Goal: Task Accomplishment & Management: Manage account settings

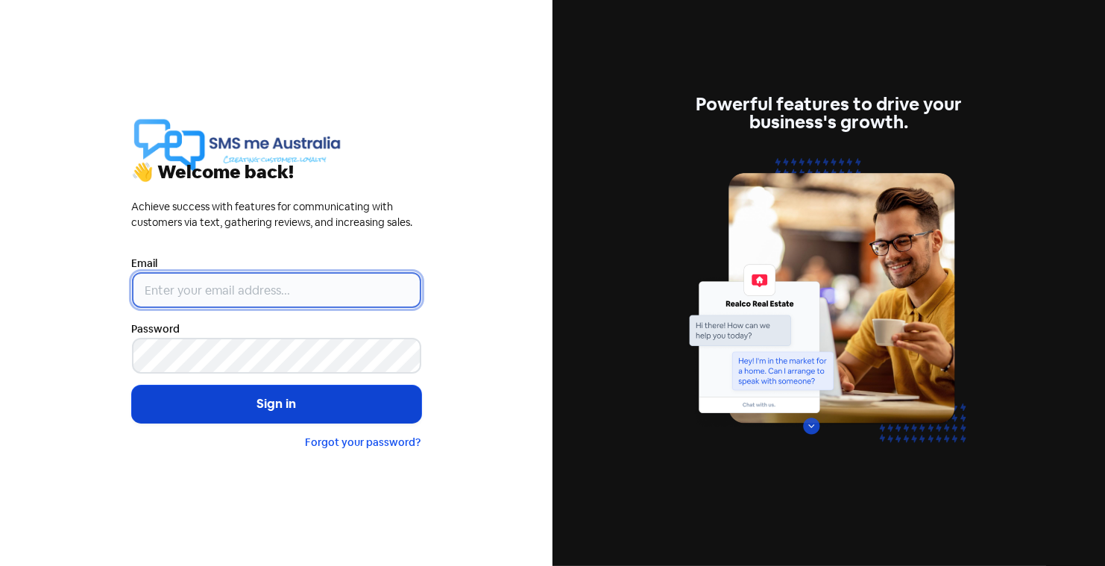
type input "[PERSON_NAME][EMAIL_ADDRESS][DOMAIN_NAME]"
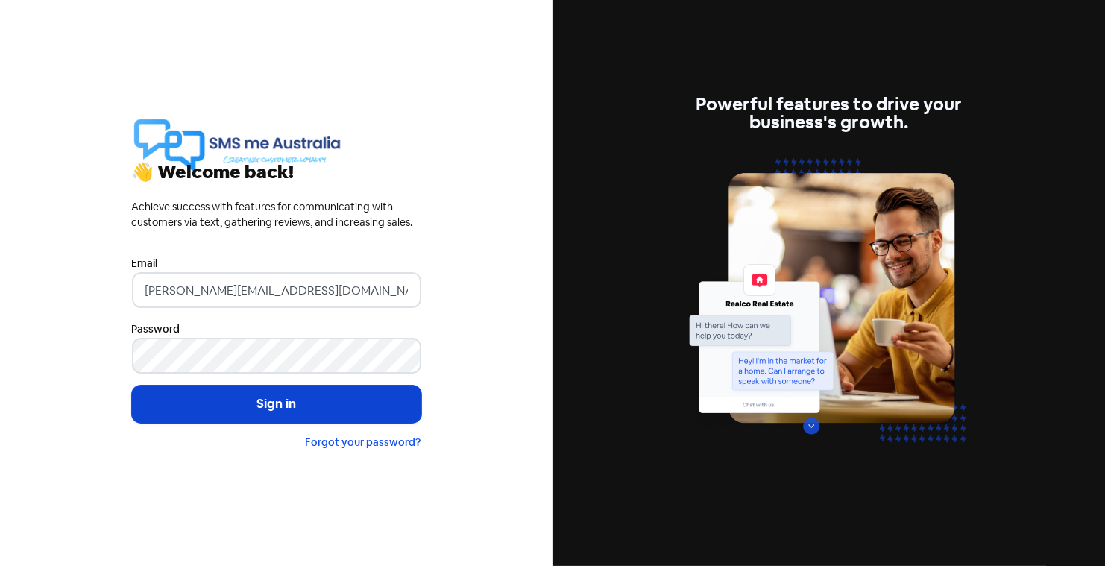
click at [279, 406] on button "Sign in" at bounding box center [276, 404] width 289 height 37
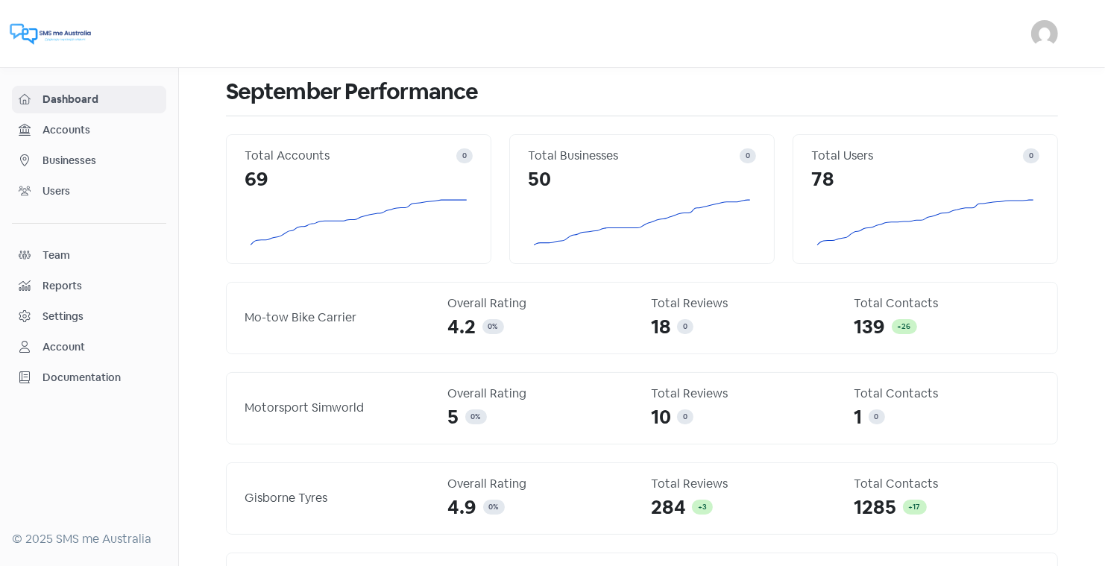
click at [67, 159] on span "Businesses" at bounding box center [101, 161] width 117 height 16
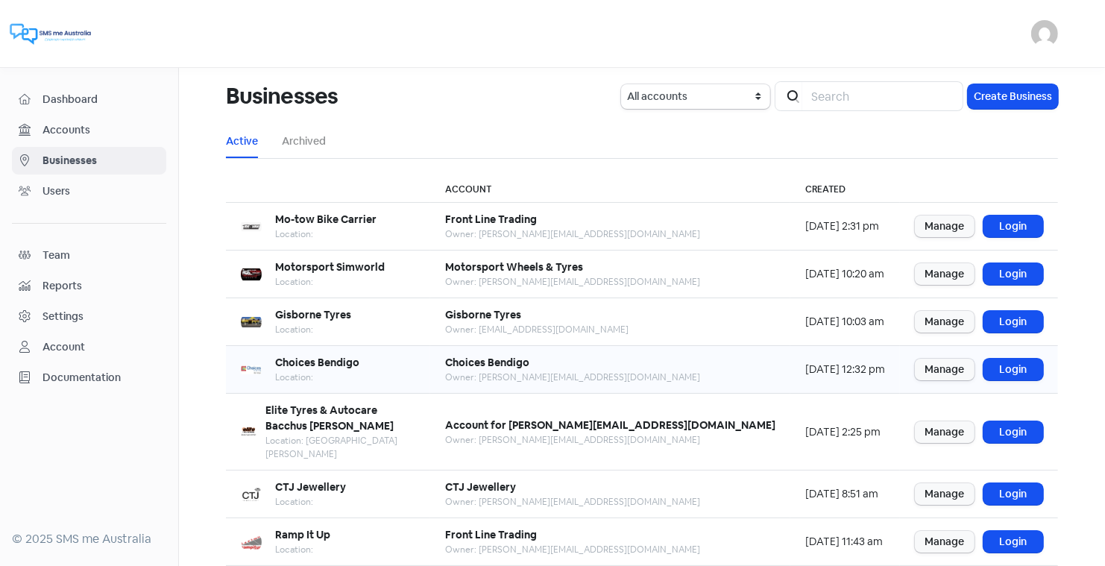
scroll to position [181, 0]
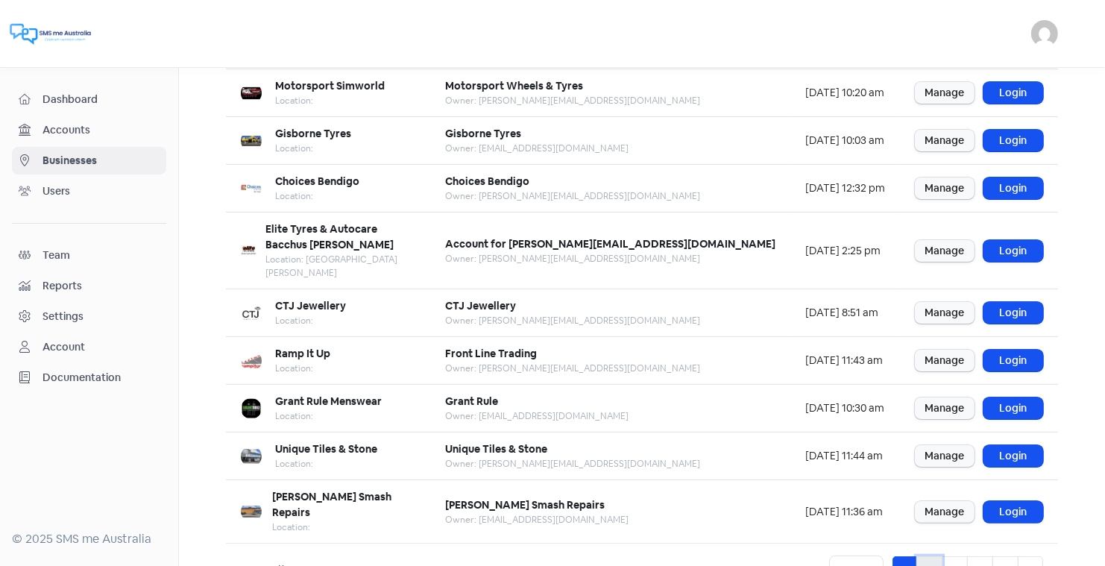
click at [931, 556] on link "2" at bounding box center [930, 570] width 26 height 28
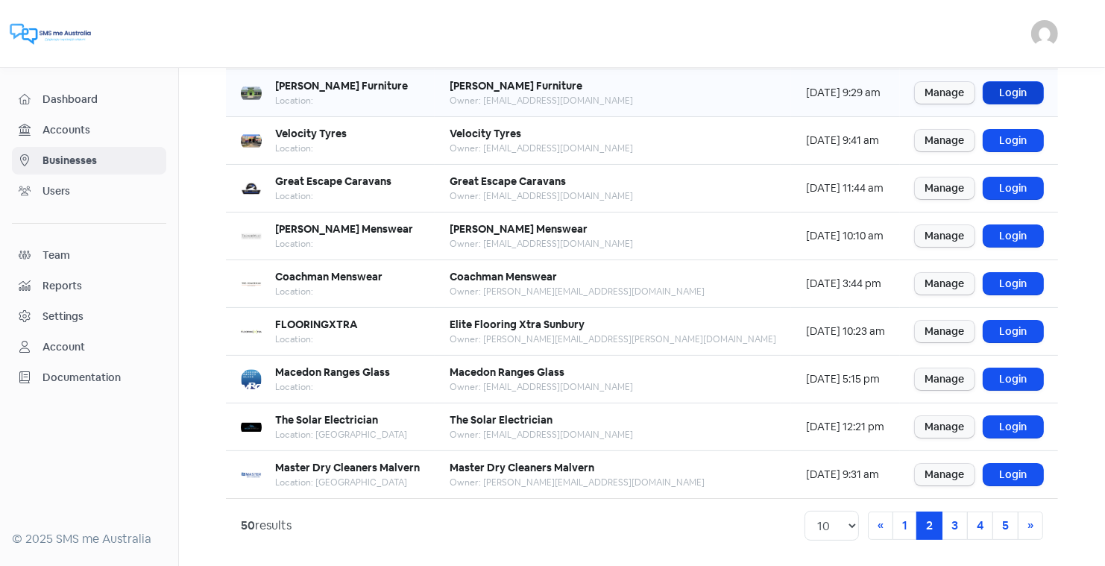
click at [1009, 89] on link "Login" at bounding box center [1014, 93] width 60 height 22
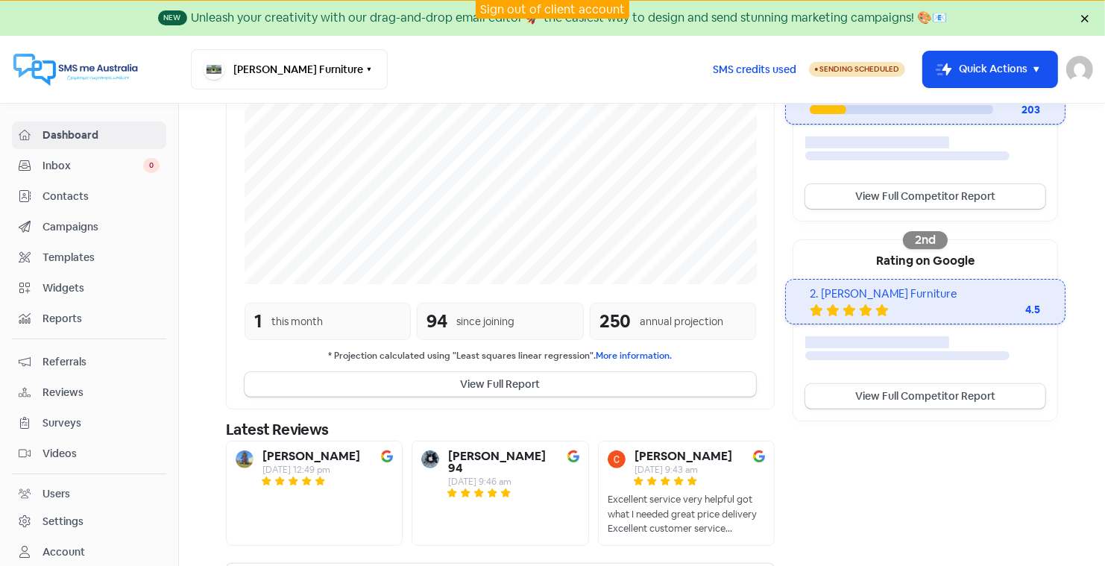
scroll to position [324, 0]
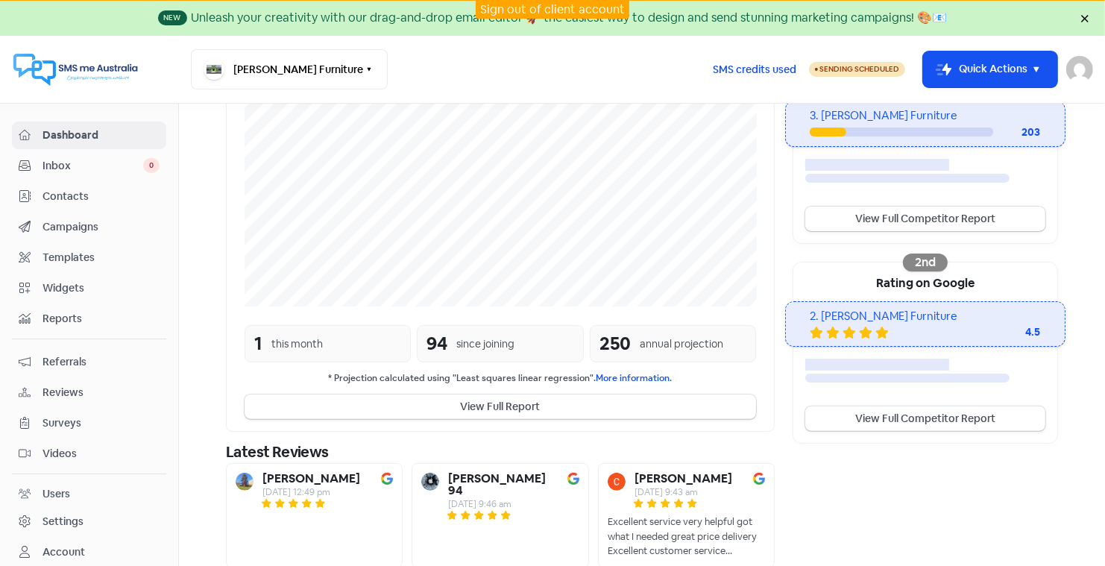
click at [48, 193] on span "Contacts" at bounding box center [101, 197] width 117 height 16
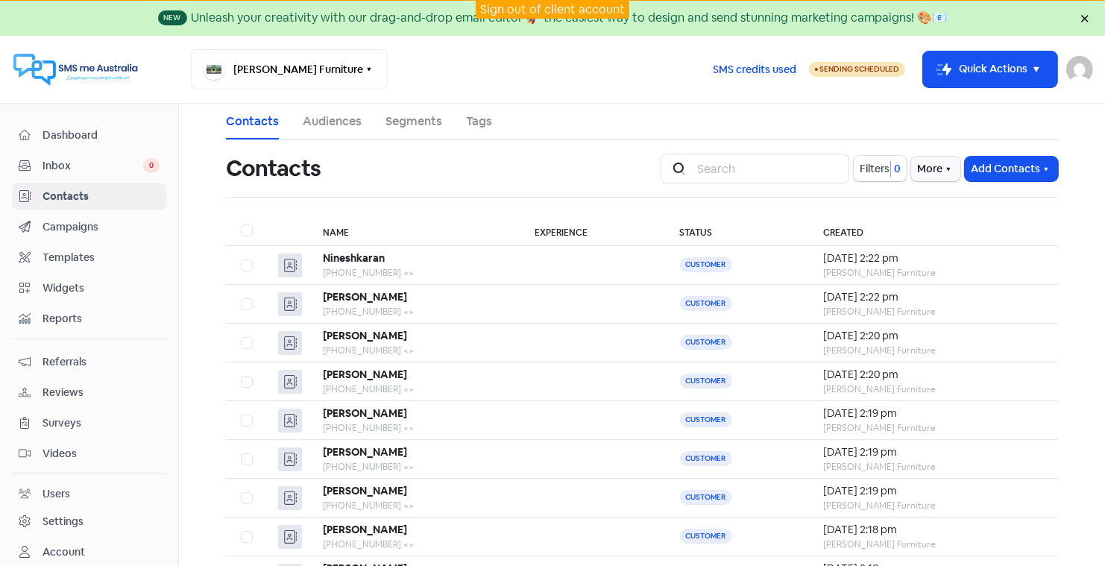
click at [69, 386] on span "Reviews" at bounding box center [101, 393] width 117 height 16
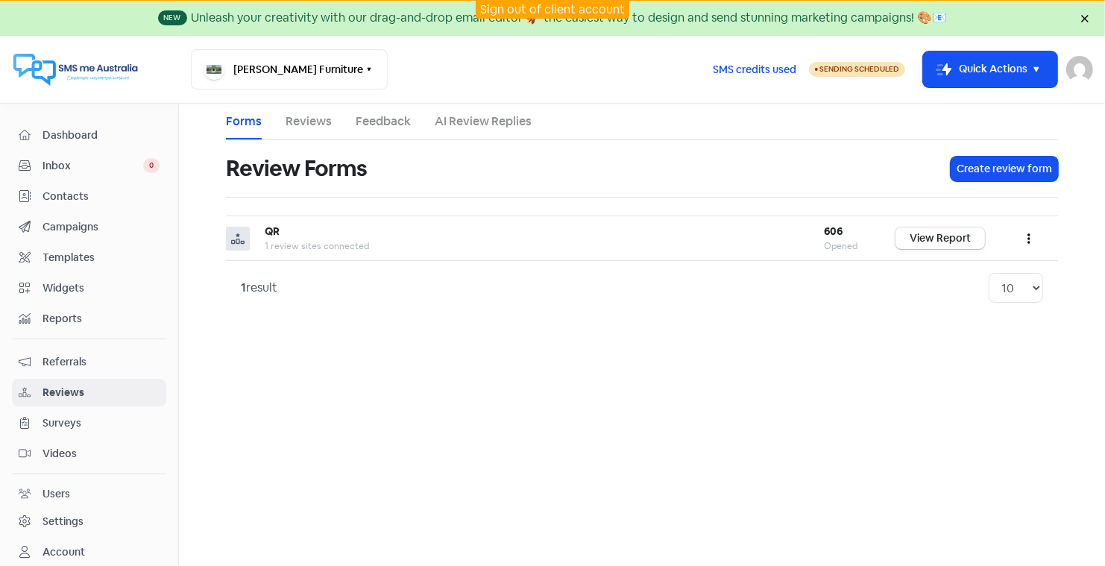
click at [509, 124] on link "AI Review Replies" at bounding box center [483, 122] width 97 height 18
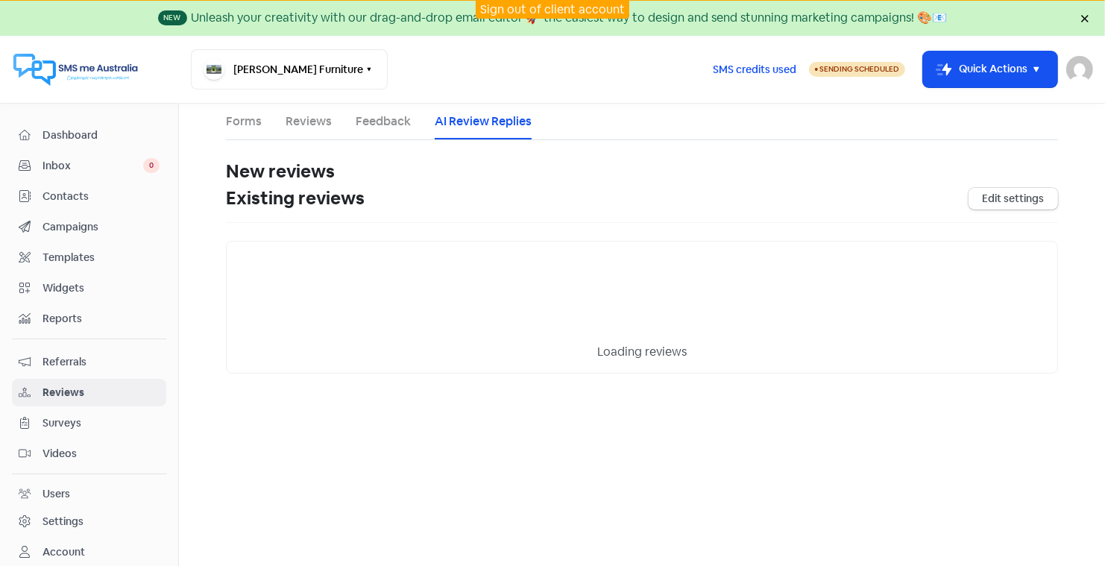
select select "30"
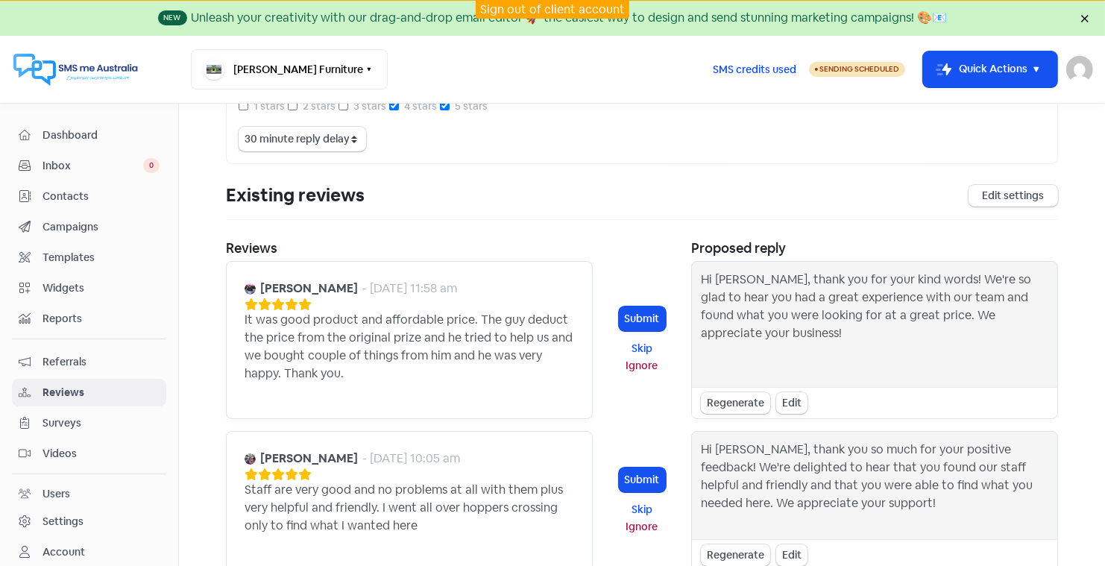
scroll to position [216, 0]
